Goal: Find specific page/section: Find specific page/section

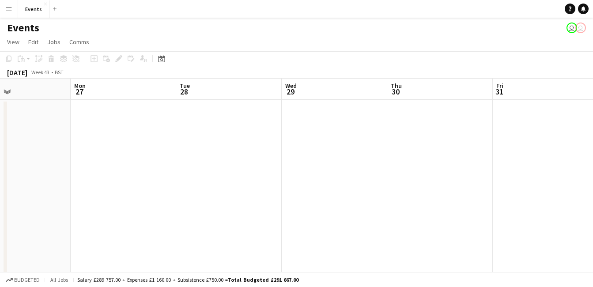
drag, startPoint x: 375, startPoint y: 120, endPoint x: 433, endPoint y: 132, distance: 59.0
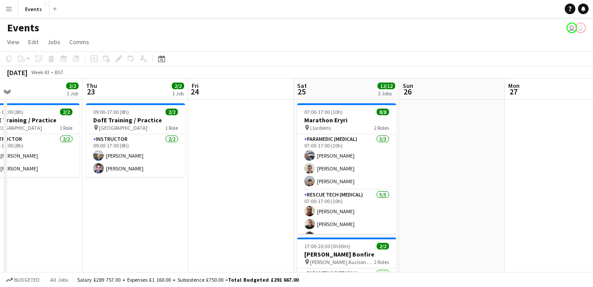
drag, startPoint x: 336, startPoint y: 109, endPoint x: 491, endPoint y: 120, distance: 155.3
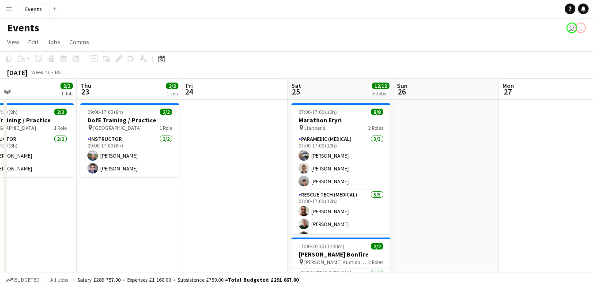
drag, startPoint x: 162, startPoint y: 141, endPoint x: 311, endPoint y: 169, distance: 151.4
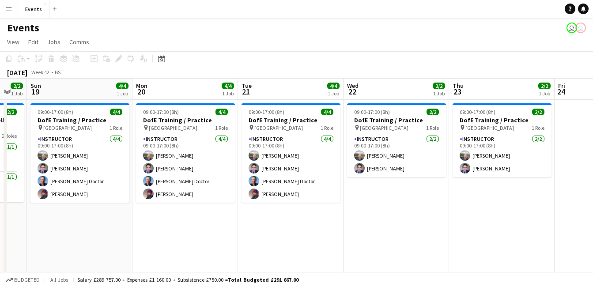
drag, startPoint x: 59, startPoint y: 169, endPoint x: 219, endPoint y: 170, distance: 160.6
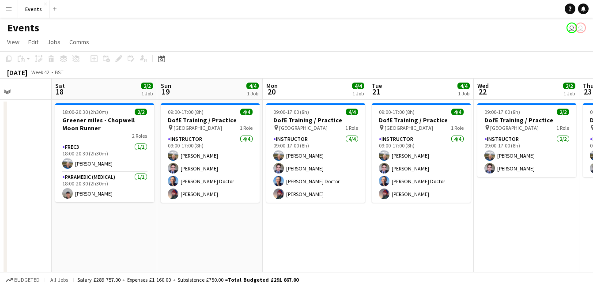
drag, startPoint x: 197, startPoint y: 210, endPoint x: 243, endPoint y: 224, distance: 48.3
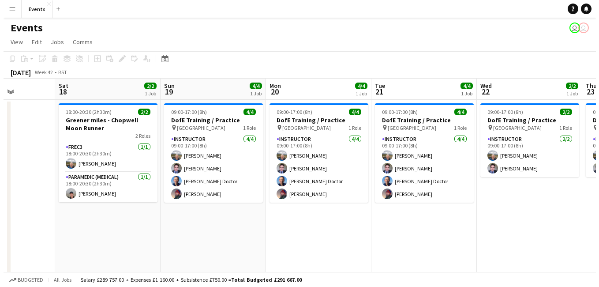
scroll to position [0, 265]
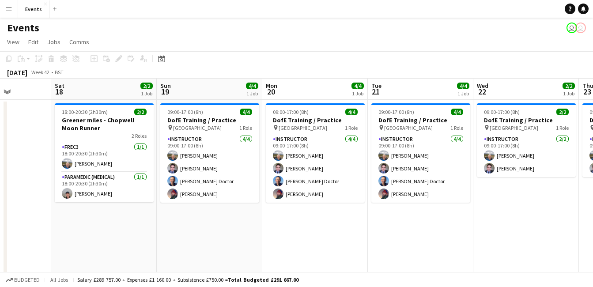
click at [4, 8] on button "Menu" at bounding box center [9, 9] width 18 height 18
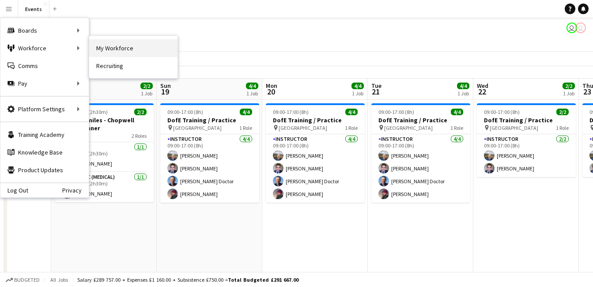
click at [120, 51] on link "My Workforce" at bounding box center [133, 48] width 88 height 18
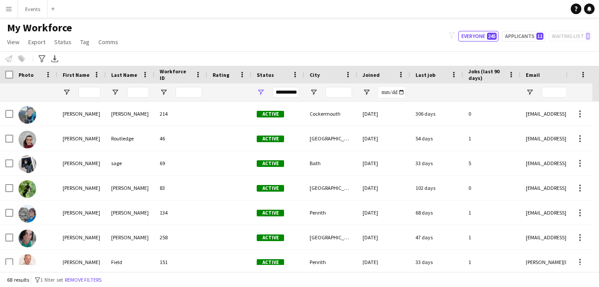
click at [137, 86] on div at bounding box center [138, 92] width 22 height 18
click at [143, 93] on input "Last Name Filter Input" at bounding box center [138, 92] width 22 height 11
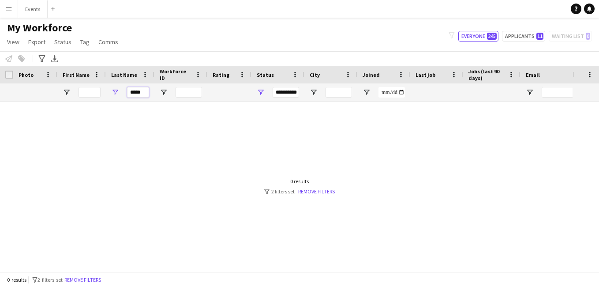
type input "*****"
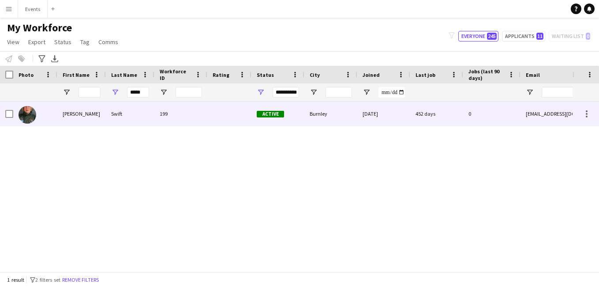
click at [68, 114] on div "[PERSON_NAME]" at bounding box center [81, 113] width 49 height 24
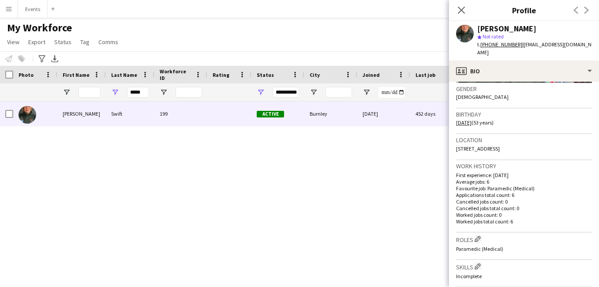
scroll to position [149, 0]
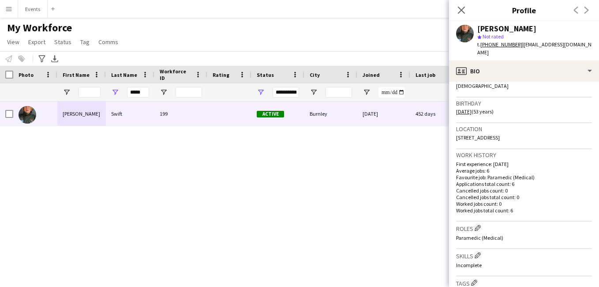
click at [228, 176] on div "[PERSON_NAME] 199 Active Burnley [DATE] 452 days 0 [EMAIL_ADDRESS][DOMAIN_NAME]" at bounding box center [286, 182] width 573 height 163
click at [471, 11] on div "Close pop-in" at bounding box center [461, 10] width 25 height 20
drag, startPoint x: 460, startPoint y: 9, endPoint x: 471, endPoint y: 11, distance: 10.7
click at [471, 11] on div "Close pop-in" at bounding box center [461, 10] width 25 height 20
click at [453, 8] on div "Close pop-in" at bounding box center [461, 10] width 25 height 20
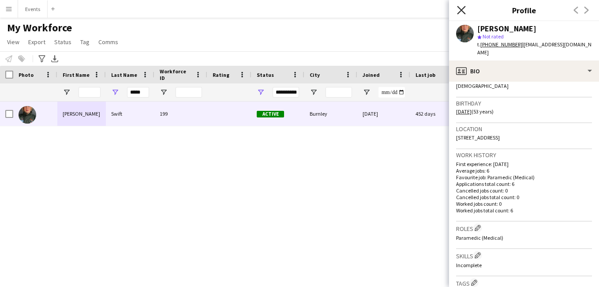
click at [463, 11] on icon at bounding box center [461, 10] width 8 height 8
